Goal: Check status: Check status

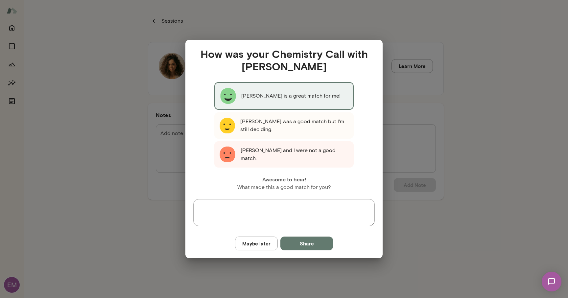
click at [272, 95] on p "Najla Elmachtoub is a great match for me!" at bounding box center [290, 96] width 99 height 8
click at [298, 243] on button "Share" at bounding box center [306, 244] width 53 height 14
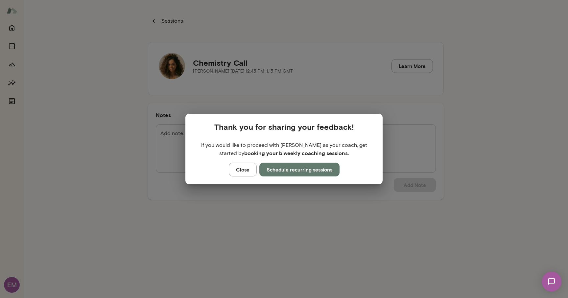
click at [281, 167] on button "Schedule recurring sessions" at bounding box center [299, 170] width 80 height 14
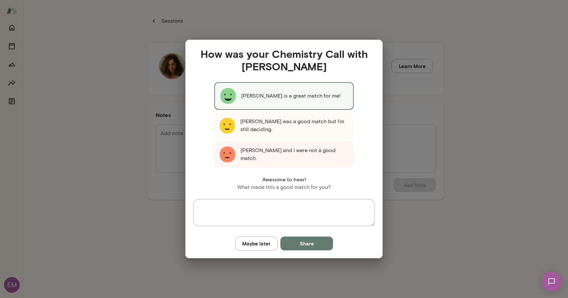
click at [116, 95] on div "How was your Chemistry Call with Najla Elmachtoub Najla Elmachtoub is a great m…" at bounding box center [284, 149] width 568 height 298
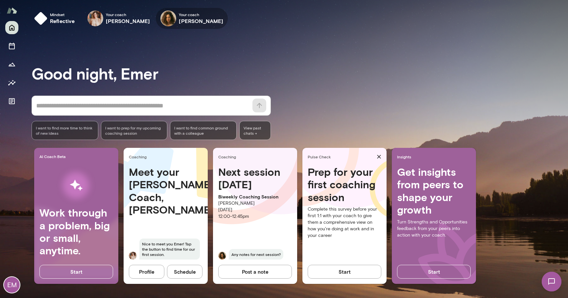
click at [0, 0] on icon "button" at bounding box center [0, 0] width 0 height 0
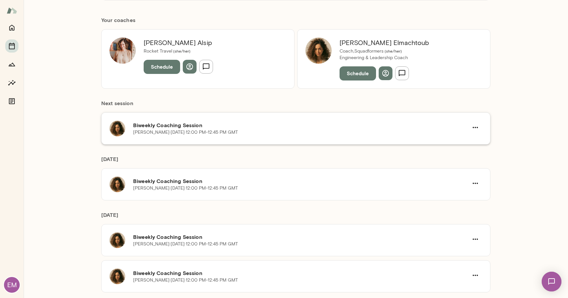
scroll to position [140, 0]
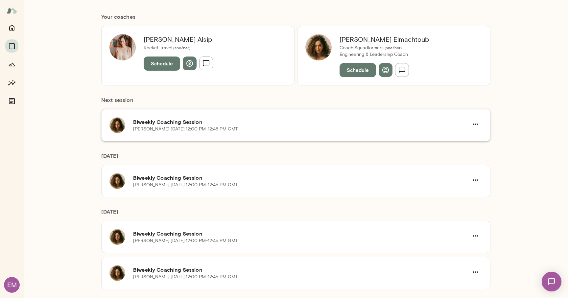
click at [440, 123] on h6 "Biweekly Coaching Session" at bounding box center [300, 122] width 335 height 8
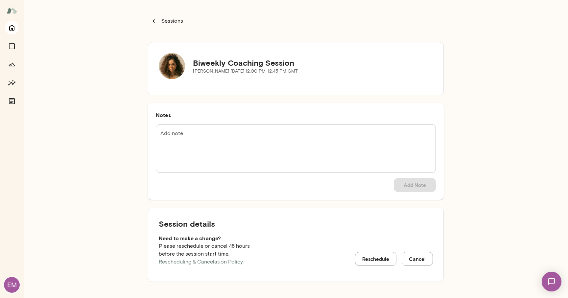
click at [10, 32] on button "Home" at bounding box center [11, 27] width 13 height 13
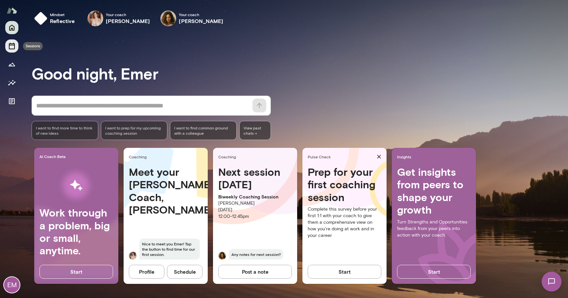
click at [11, 46] on icon "Sessions" at bounding box center [12, 46] width 8 height 8
